Goal: Navigation & Orientation: Find specific page/section

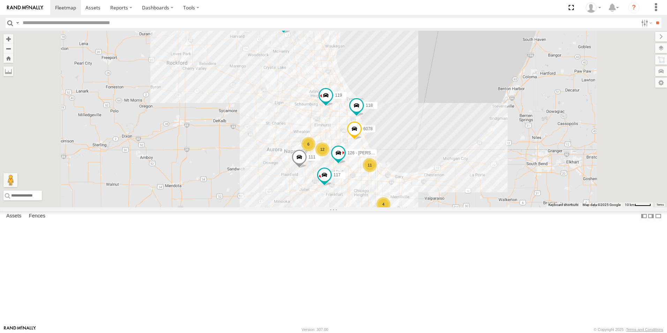
click at [0, 0] on div at bounding box center [0, 0] width 0 height 0
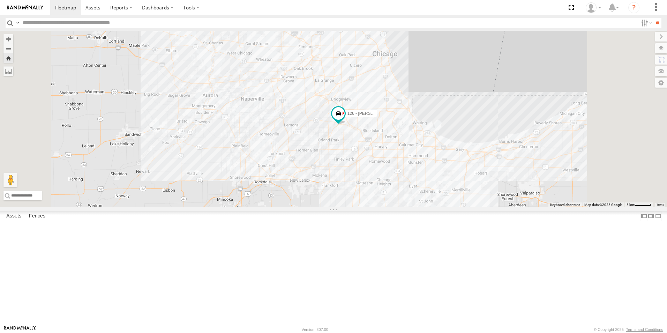
click at [25, 5] on link at bounding box center [25, 7] width 50 height 15
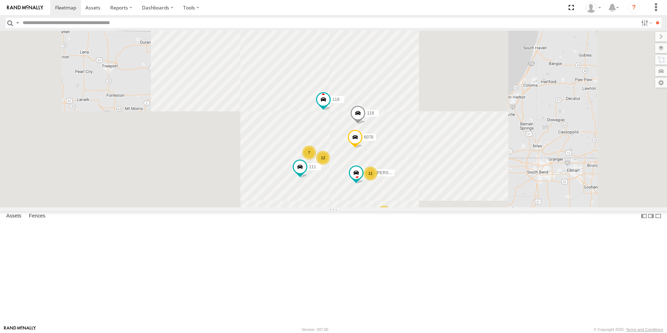
click at [0, 0] on div at bounding box center [0, 0] width 0 height 0
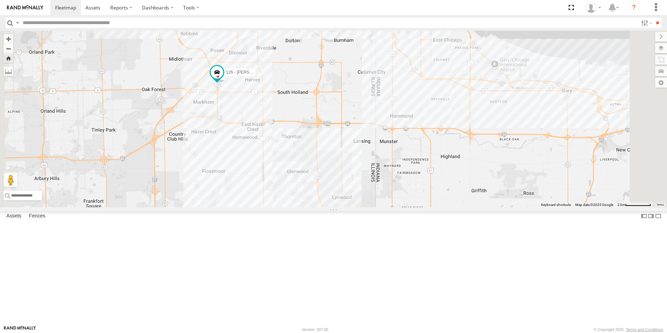
click at [34, 6] on img at bounding box center [25, 7] width 36 height 5
